Goal: Task Accomplishment & Management: Manage account settings

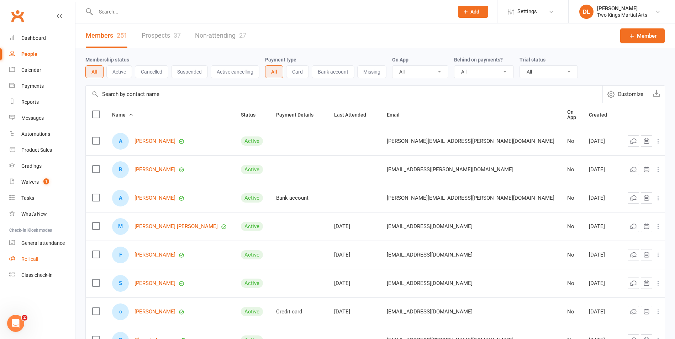
click at [31, 258] on div "Roll call" at bounding box center [29, 259] width 17 height 6
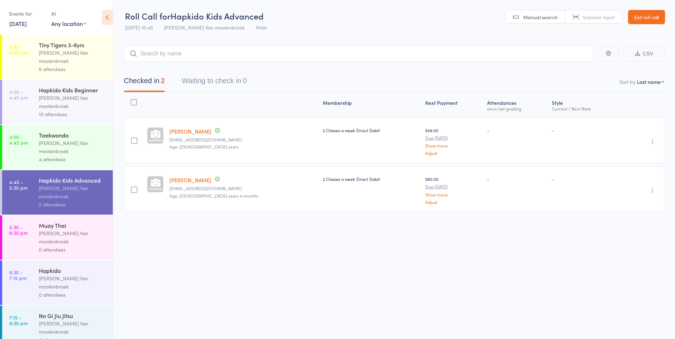
click at [217, 281] on div "Roll Call for Hapkido Kids Advanced 14 Aug 16:45 Shantal Van moolenbroek Mats M…" at bounding box center [337, 169] width 675 height 339
click at [645, 16] on link "Exit roll call" at bounding box center [646, 17] width 37 height 14
click at [84, 222] on div "Muay Thai" at bounding box center [73, 226] width 68 height 8
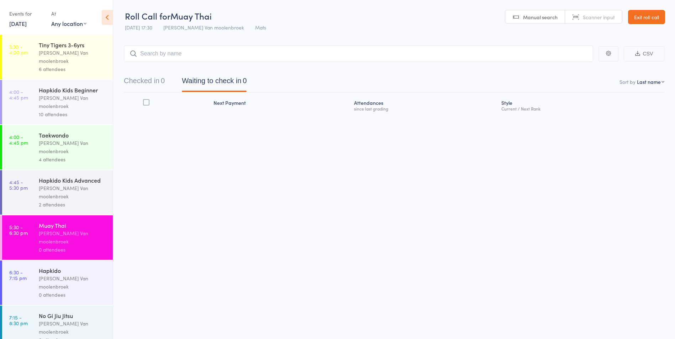
click at [68, 184] on div "Shantal Van moolenbroek" at bounding box center [73, 192] width 68 height 16
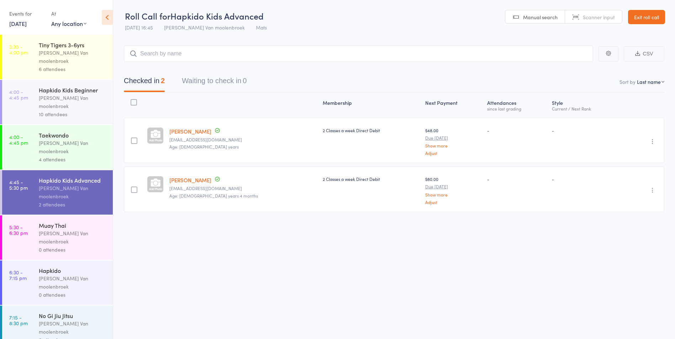
click at [52, 246] on div "0 attendees" at bounding box center [73, 250] width 68 height 8
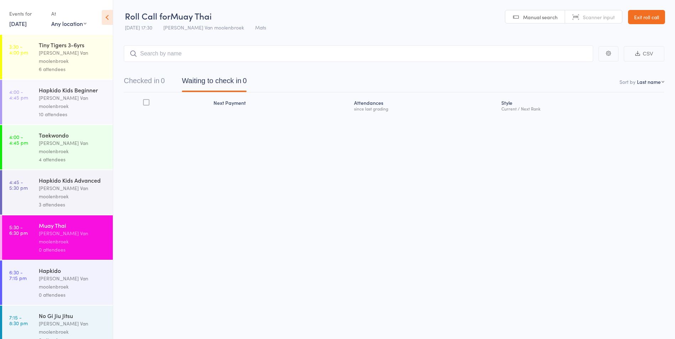
click at [32, 170] on link "4:45 - 5:30 pm Hapkido Kids Advanced Shantal Van moolenbroek 3 attendees" at bounding box center [57, 192] width 111 height 44
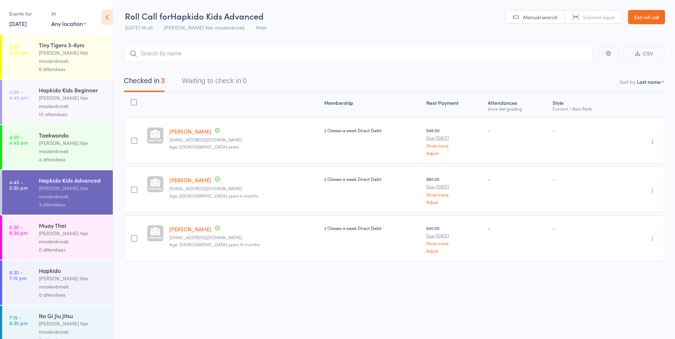
click at [50, 246] on div "0 attendees" at bounding box center [73, 250] width 68 height 8
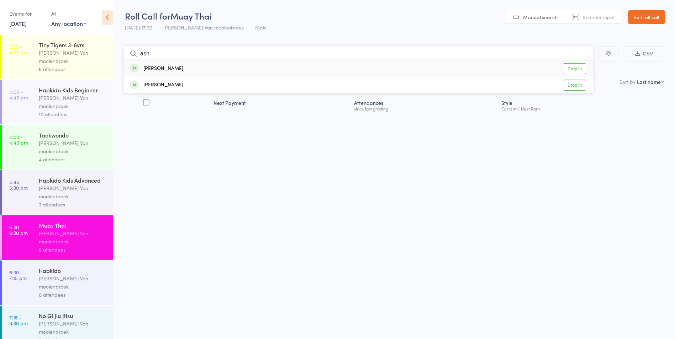
type input "ash"
click at [177, 68] on div "Ashley Evans Drop in" at bounding box center [358, 68] width 469 height 16
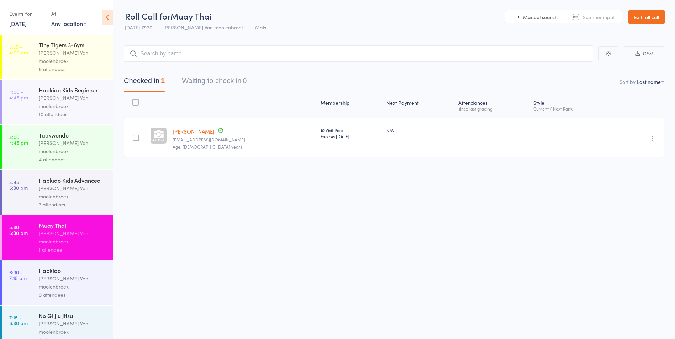
click at [49, 139] on div "Shantal Van moolenbroek" at bounding box center [73, 147] width 68 height 16
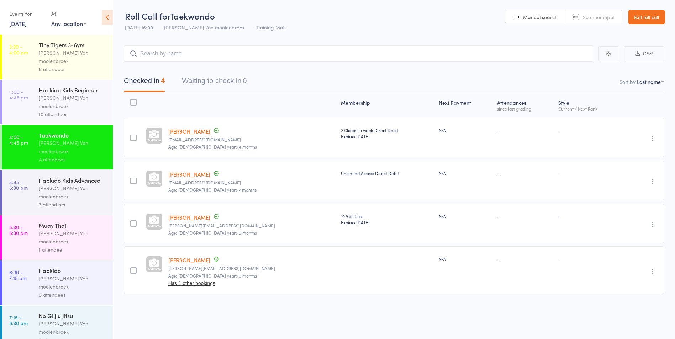
click at [50, 201] on div "3 attendees" at bounding box center [73, 205] width 68 height 8
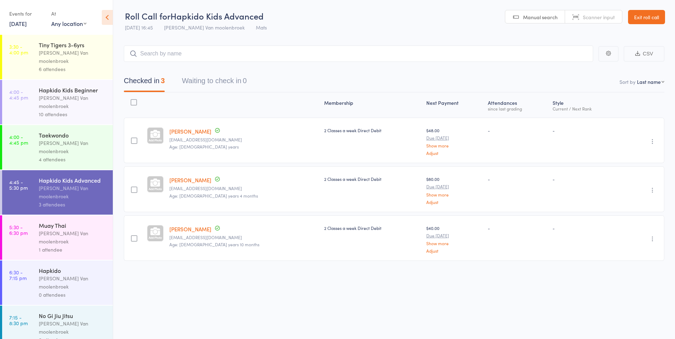
click at [87, 229] on div "[PERSON_NAME] Van moolenbroek" at bounding box center [73, 237] width 68 height 16
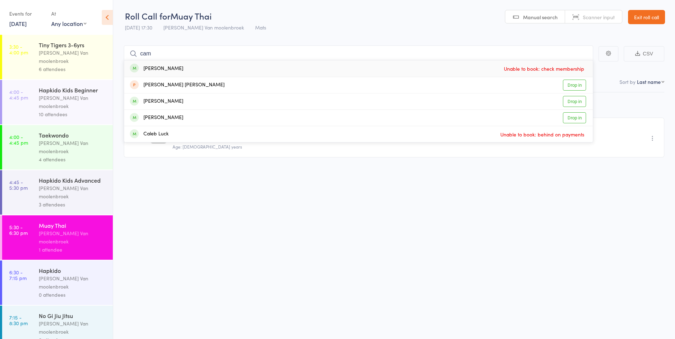
type input "cam"
click at [194, 68] on div "Cameron O’Connor Unable to book: check membership" at bounding box center [358, 68] width 469 height 16
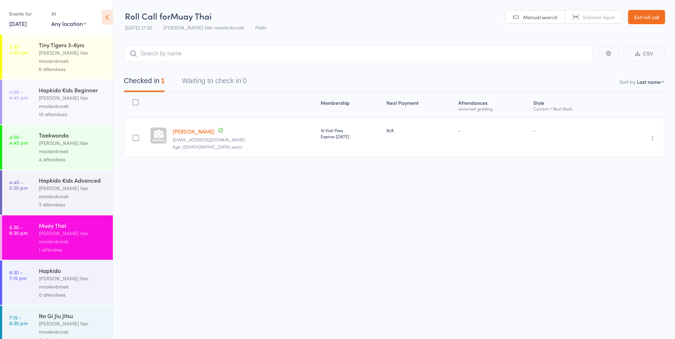
click at [61, 267] on div "Hapkido" at bounding box center [73, 271] width 68 height 8
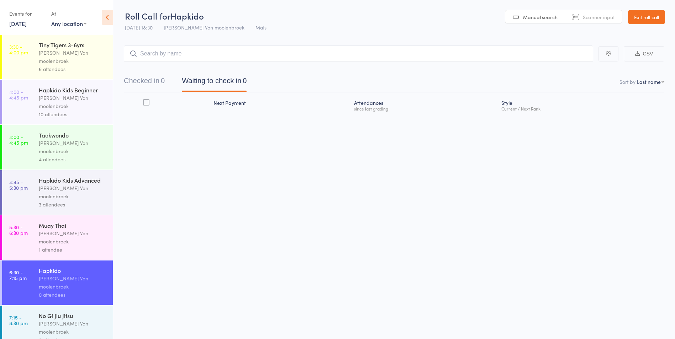
click at [68, 229] on div "[PERSON_NAME] Van moolenbroek" at bounding box center [73, 237] width 68 height 16
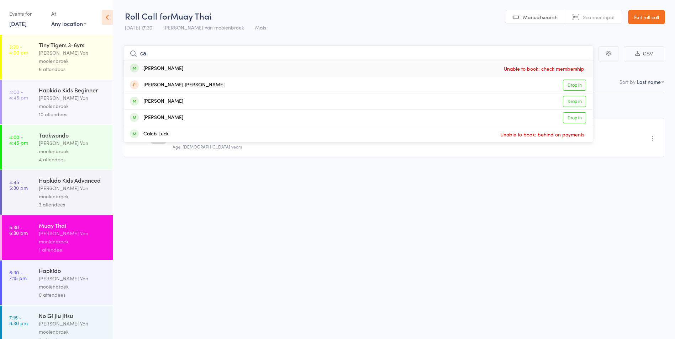
type input "c"
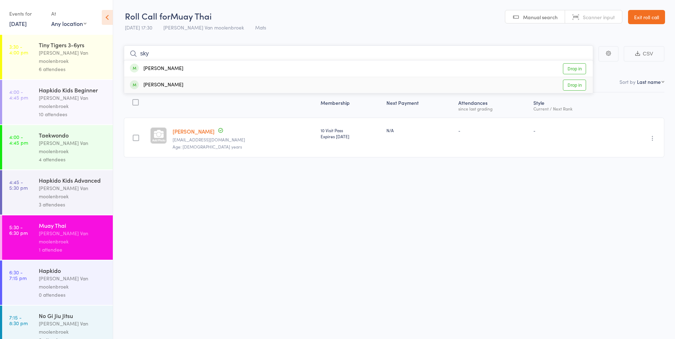
type input "sky"
click at [181, 85] on div "Skye Mckenzie Drop in" at bounding box center [358, 85] width 469 height 16
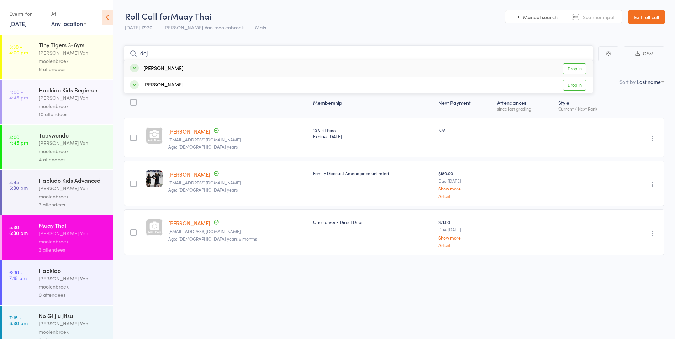
type input "dej"
click at [180, 69] on div "Dejai Barrios Drop in" at bounding box center [358, 68] width 469 height 16
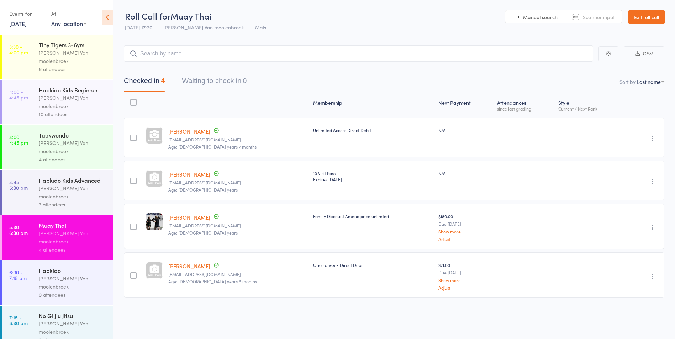
click at [67, 184] on div "[PERSON_NAME] Van moolenbroek" at bounding box center [73, 192] width 68 height 16
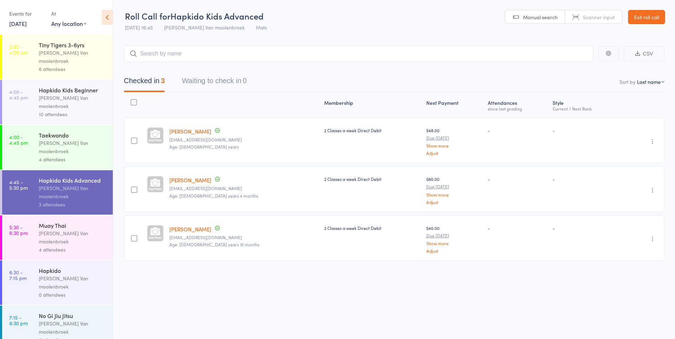
click at [64, 229] on div "[PERSON_NAME] Van moolenbroek" at bounding box center [73, 237] width 68 height 16
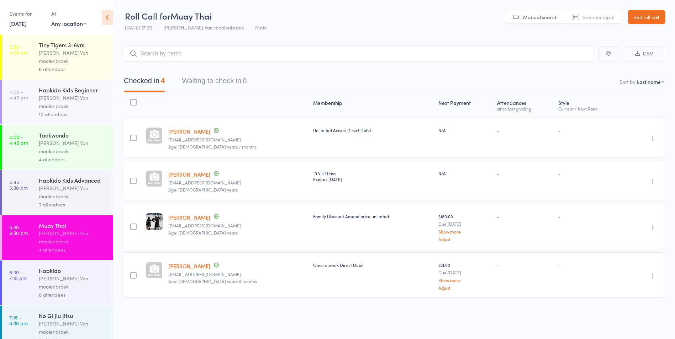
click at [65, 184] on div "[PERSON_NAME] Van moolenbroek" at bounding box center [73, 192] width 68 height 16
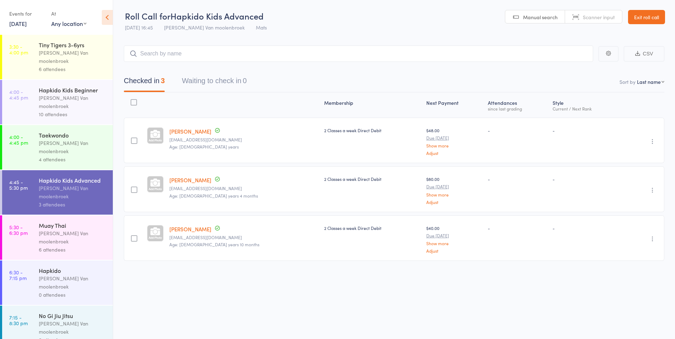
click at [59, 229] on div "[PERSON_NAME] Van moolenbroek" at bounding box center [73, 237] width 68 height 16
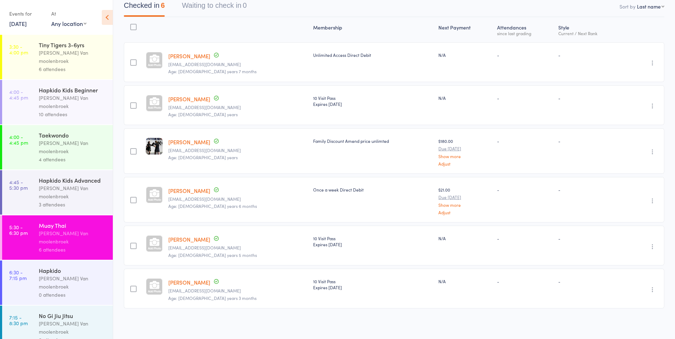
scroll to position [76, 0]
click at [80, 201] on div "3 attendees" at bounding box center [73, 205] width 68 height 8
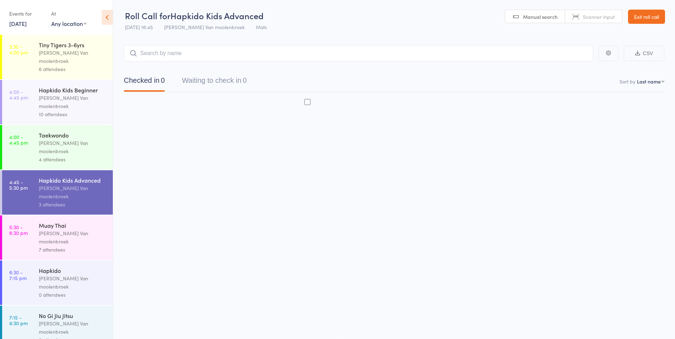
scroll to position [0, 0]
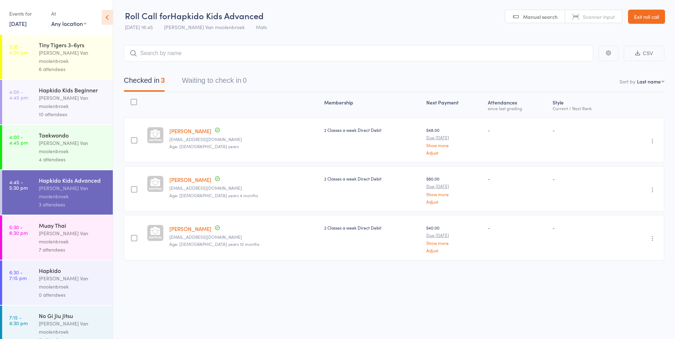
click at [69, 229] on div "[PERSON_NAME] Van moolenbroek" at bounding box center [73, 237] width 68 height 16
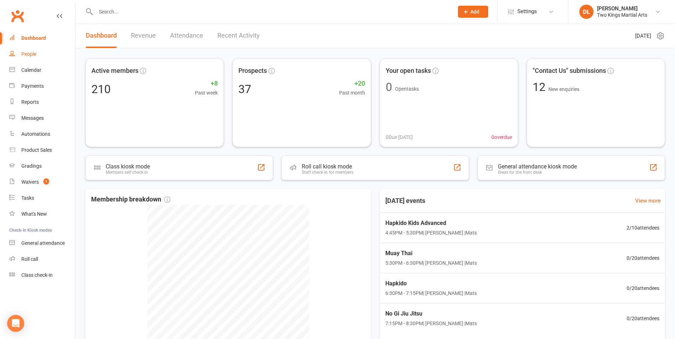
click at [27, 53] on div "People" at bounding box center [28, 54] width 15 height 6
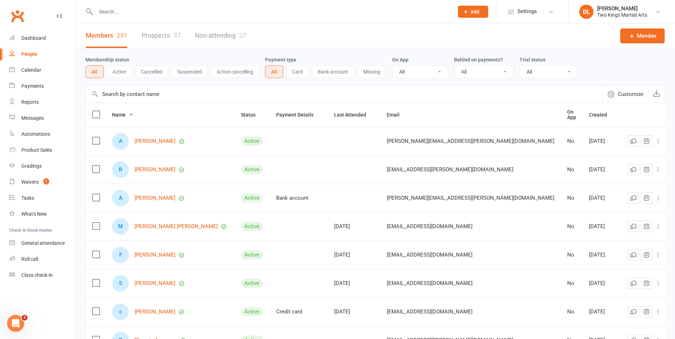
click at [110, 15] on input "text" at bounding box center [271, 12] width 355 height 10
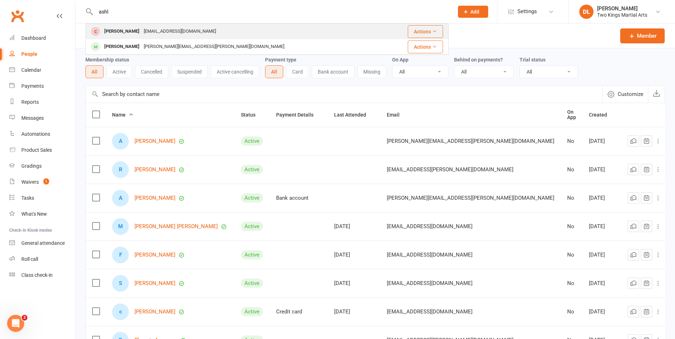
type input "ashl"
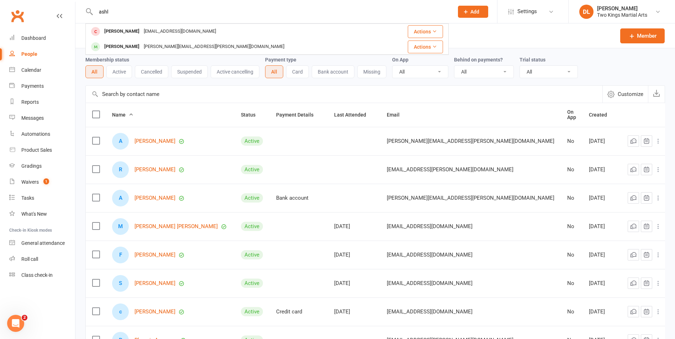
click at [131, 29] on div "[PERSON_NAME]" at bounding box center [121, 31] width 39 height 10
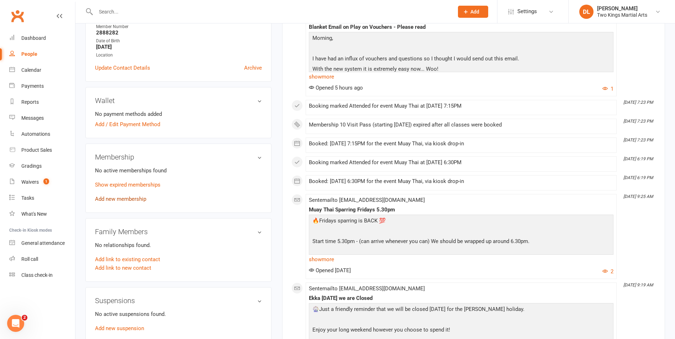
scroll to position [178, 0]
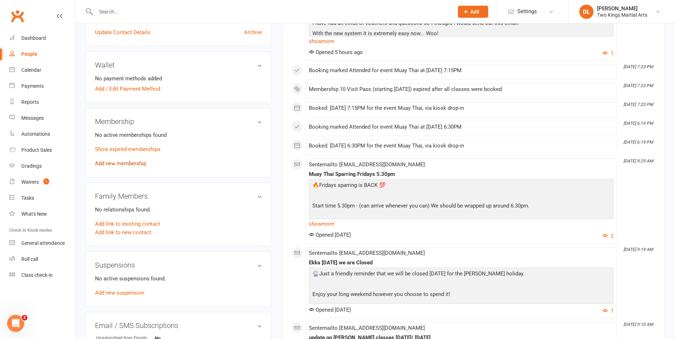
click at [133, 164] on link "Add new membership" at bounding box center [120, 163] width 51 height 6
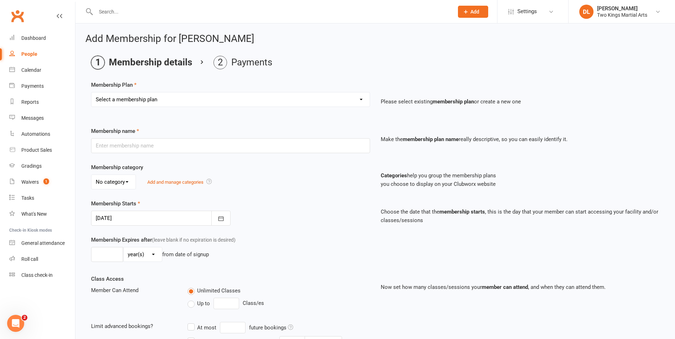
click at [361, 100] on select "Select a membership plan Create new Membership Plan 10 Visit Pass 2 Classes a w…" at bounding box center [230, 99] width 278 height 14
select select "1"
click at [91, 92] on select "Select a membership plan Create new Membership Plan 10 Visit Pass 2 Classes a w…" at bounding box center [230, 99] width 278 height 14
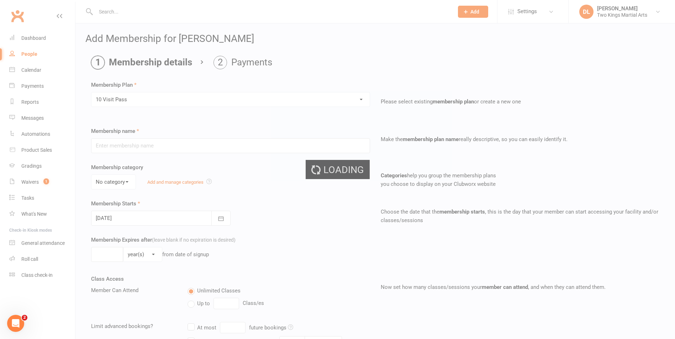
type input "10 Visit Pass"
select select "1"
type input "6"
select select "2"
type input "10"
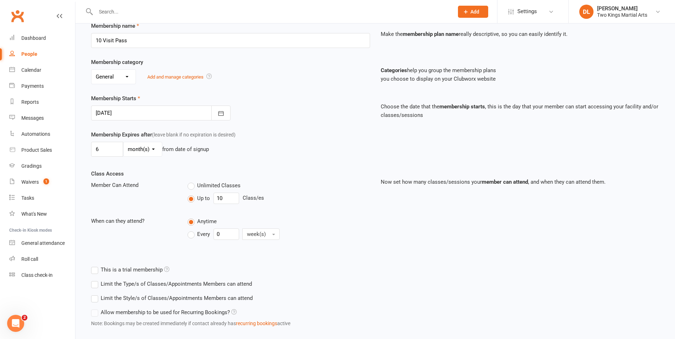
scroll to position [146, 0]
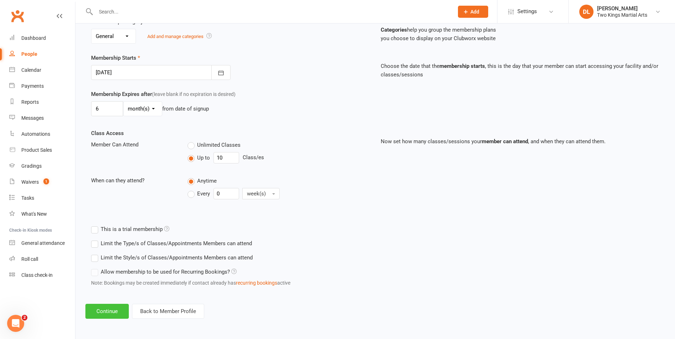
click at [119, 311] on button "Continue" at bounding box center [106, 311] width 43 height 15
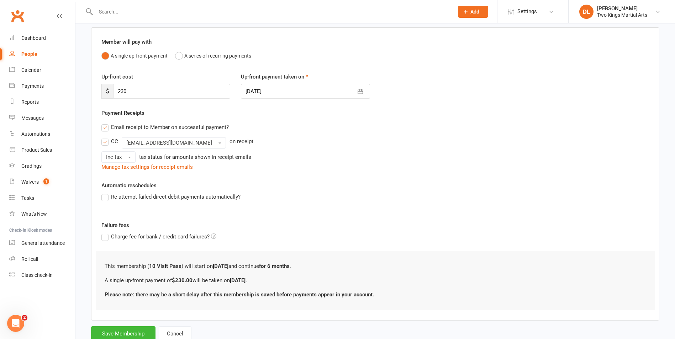
scroll to position [76, 0]
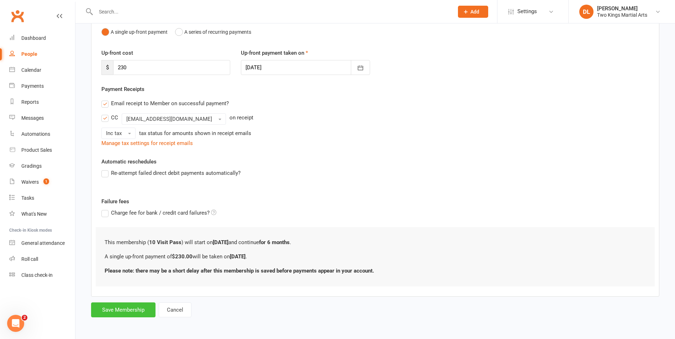
click at [138, 307] on button "Save Membership" at bounding box center [123, 310] width 64 height 15
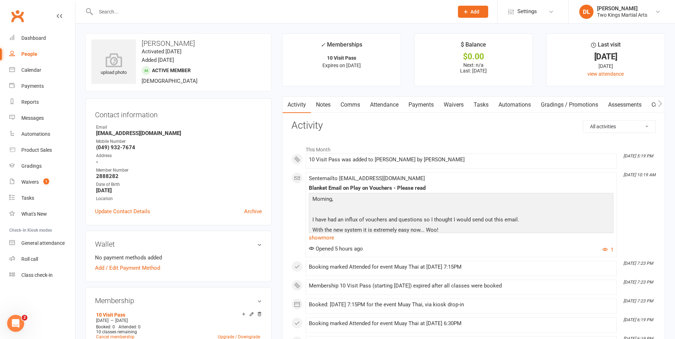
click at [422, 104] on link "Payments" at bounding box center [420, 105] width 35 height 16
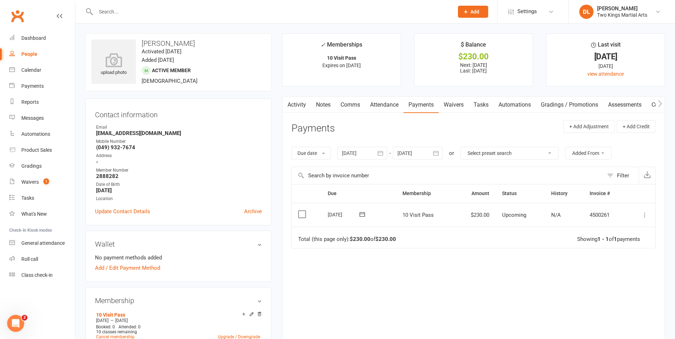
click at [646, 217] on icon at bounding box center [644, 215] width 7 height 7
click at [609, 244] on link "Mark as Paid (POS)" at bounding box center [613, 243] width 70 height 14
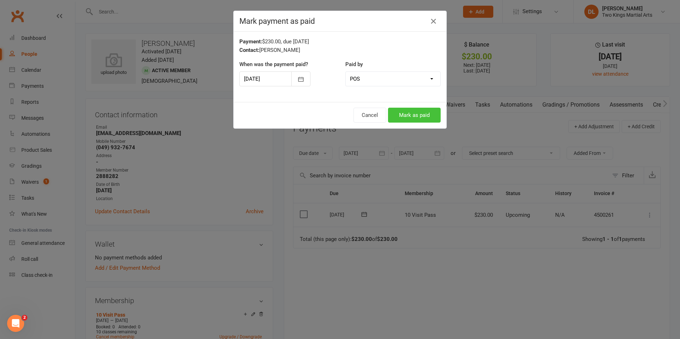
drag, startPoint x: 428, startPoint y: 115, endPoint x: 426, endPoint y: 112, distance: 3.8
click at [428, 115] on button "Mark as paid" at bounding box center [414, 115] width 53 height 15
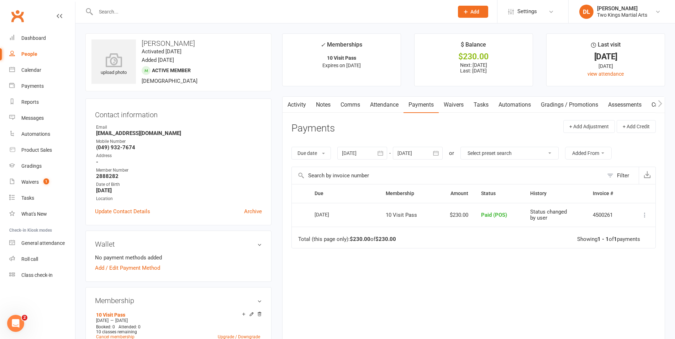
click at [30, 56] on div "People" at bounding box center [29, 54] width 16 height 6
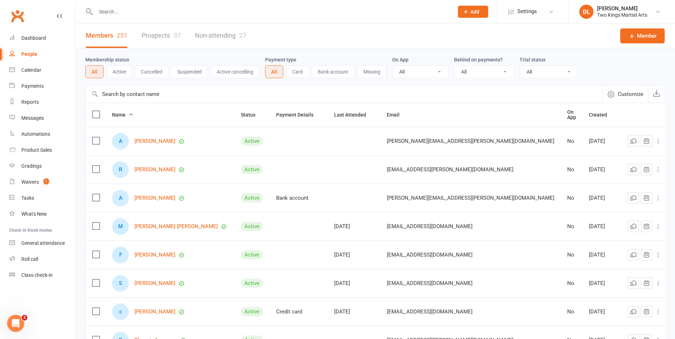
click at [121, 10] on input "text" at bounding box center [271, 12] width 355 height 10
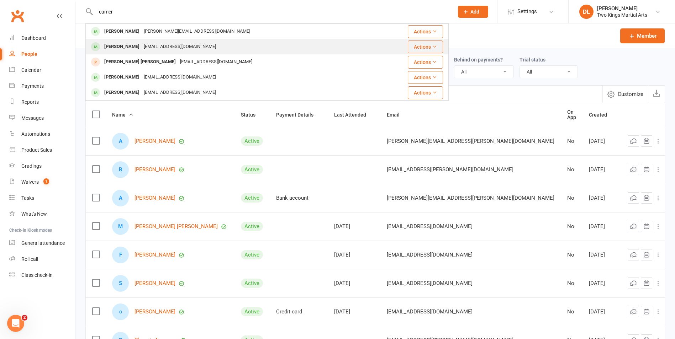
type input "camer"
click at [131, 46] on div "[PERSON_NAME]" at bounding box center [121, 47] width 39 height 10
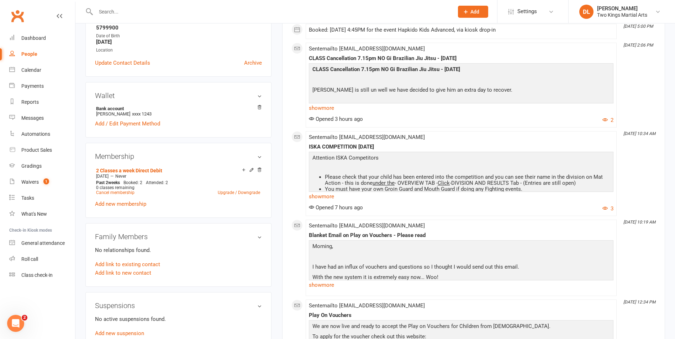
scroll to position [178, 0]
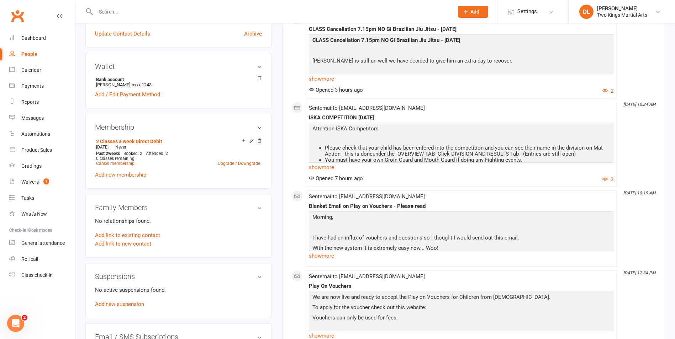
click at [33, 53] on div "People" at bounding box center [29, 54] width 16 height 6
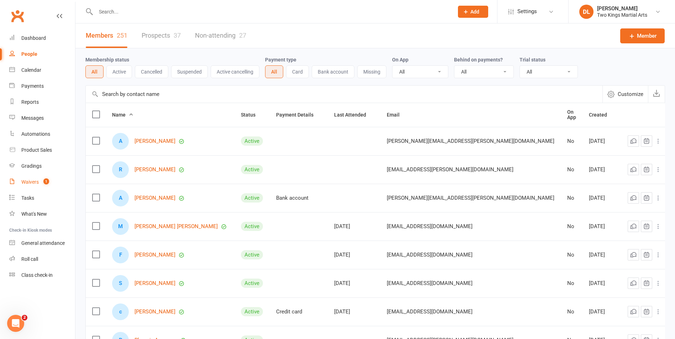
click at [34, 183] on div "Waivers" at bounding box center [29, 182] width 17 height 6
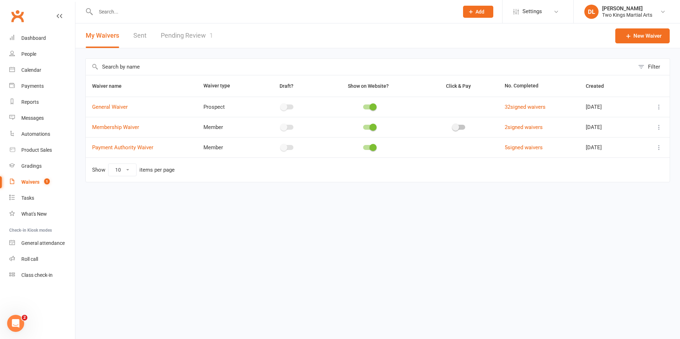
click at [183, 34] on link "Pending Review 1" at bounding box center [187, 35] width 52 height 25
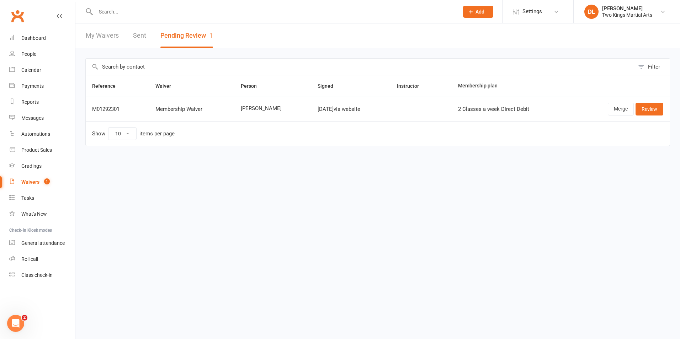
click at [103, 36] on link "My Waivers" at bounding box center [102, 35] width 33 height 25
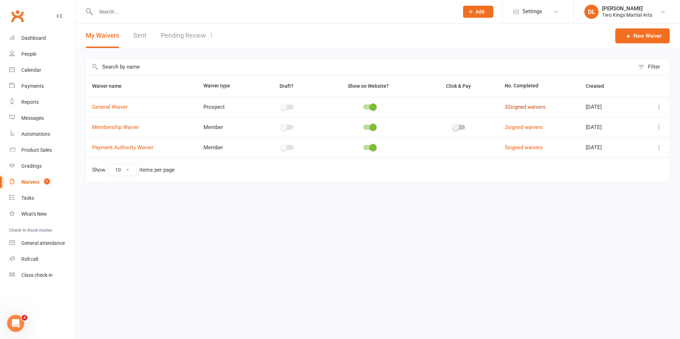
click at [523, 107] on link "32 signed waivers" at bounding box center [525, 107] width 41 height 6
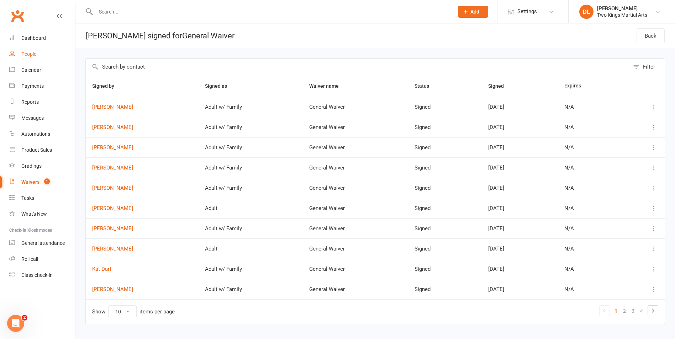
click at [26, 49] on link "People" at bounding box center [42, 54] width 66 height 16
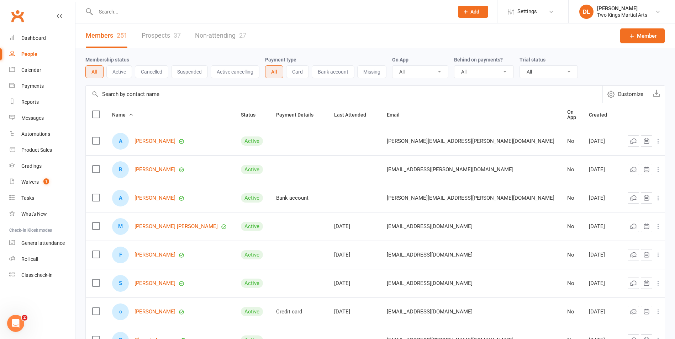
click at [98, 10] on input "text" at bounding box center [271, 12] width 355 height 10
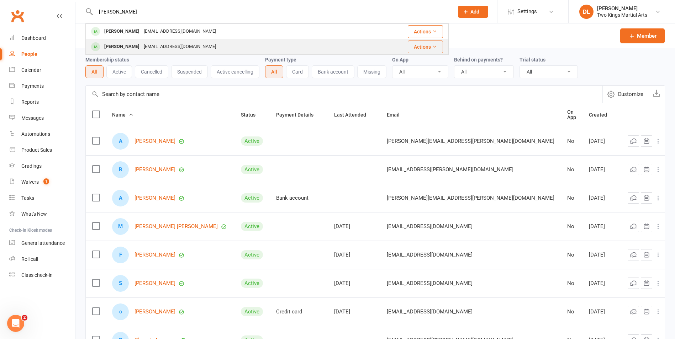
type input "[PERSON_NAME]"
click at [142, 45] on div "[EMAIL_ADDRESS][DOMAIN_NAME]" at bounding box center [180, 47] width 76 height 10
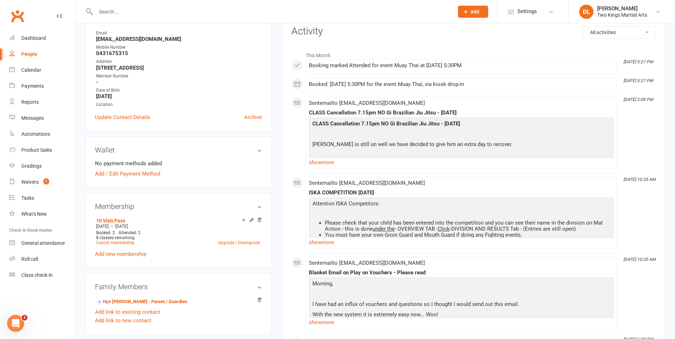
scroll to position [107, 0]
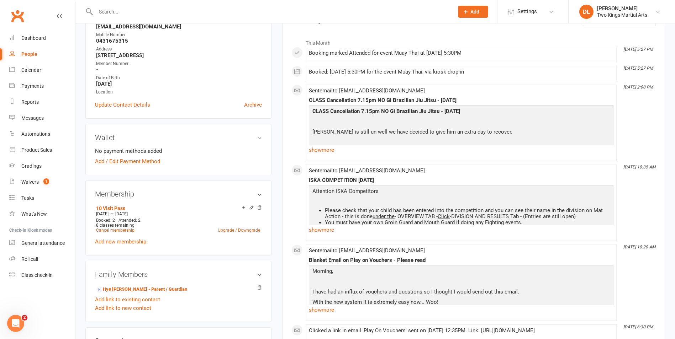
click at [29, 54] on div "People" at bounding box center [29, 54] width 16 height 6
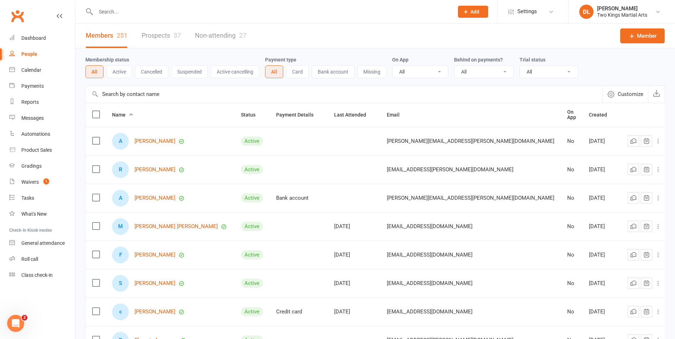
click at [116, 13] on input "text" at bounding box center [271, 12] width 355 height 10
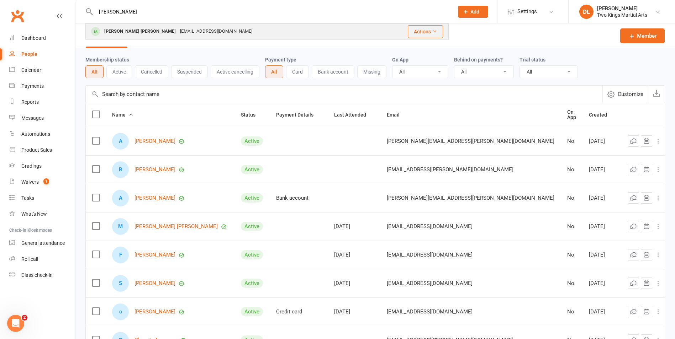
type input "[PERSON_NAME]"
click at [134, 30] on div "[PERSON_NAME] [PERSON_NAME]" at bounding box center [140, 31] width 76 height 10
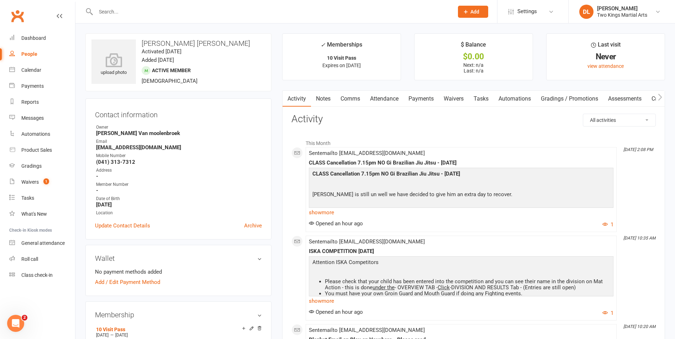
click at [32, 55] on div "People" at bounding box center [29, 54] width 16 height 6
